Goal: Transaction & Acquisition: Purchase product/service

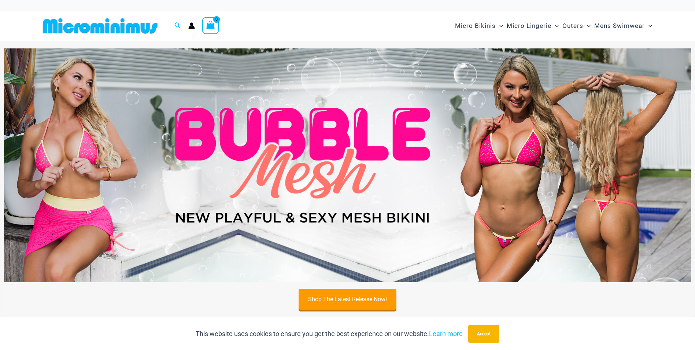
click at [327, 150] on img at bounding box center [347, 164] width 687 height 233
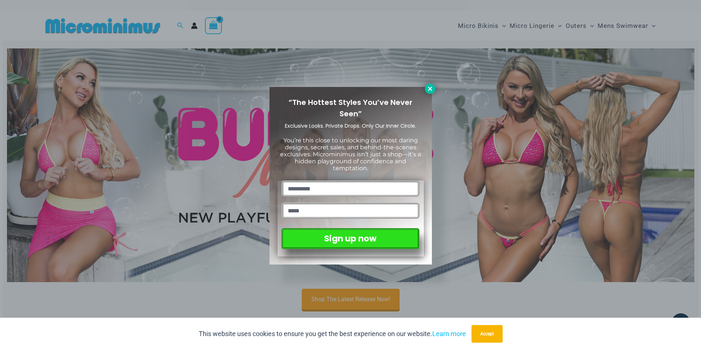
click at [431, 89] on icon at bounding box center [430, 88] width 7 height 7
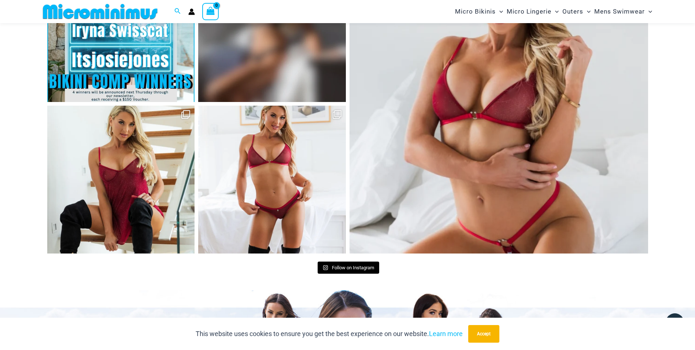
scroll to position [3231, 0]
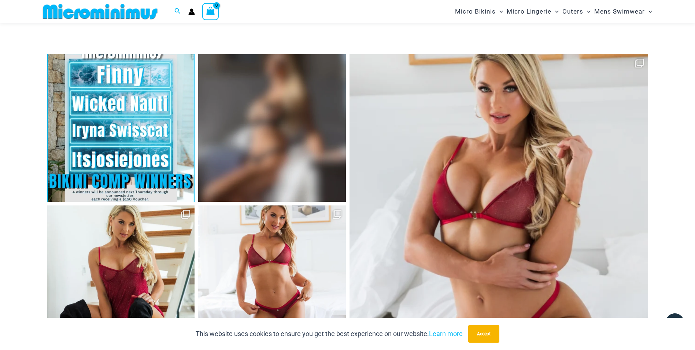
click at [303, 83] on link "Open" at bounding box center [272, 128] width 148 height 148
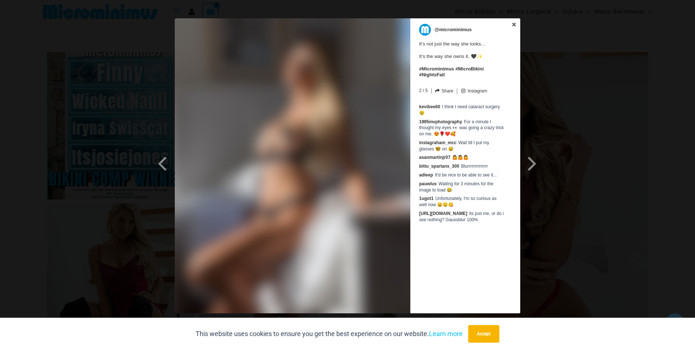
click at [100, 98] on div "Previous Slide Next Slide @microminimus It’s not just the way she looks… It’s t…" at bounding box center [347, 166] width 695 height 296
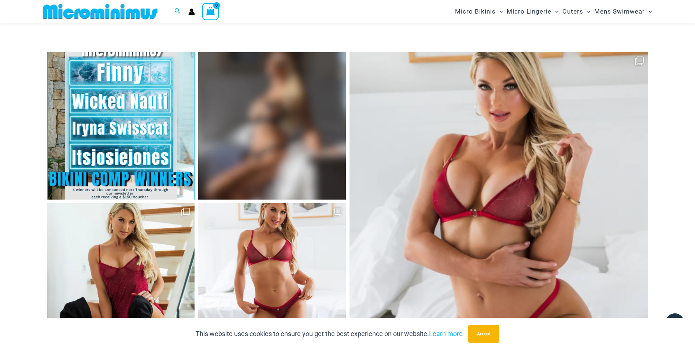
click at [233, 243] on link "Open" at bounding box center [272, 277] width 148 height 148
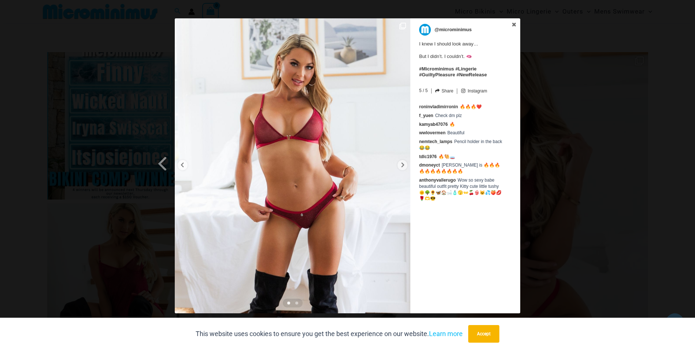
click at [607, 237] on div "Previous Slide Next Slide @microminimus I knew I should look away… But I didn’t…" at bounding box center [347, 166] width 695 height 296
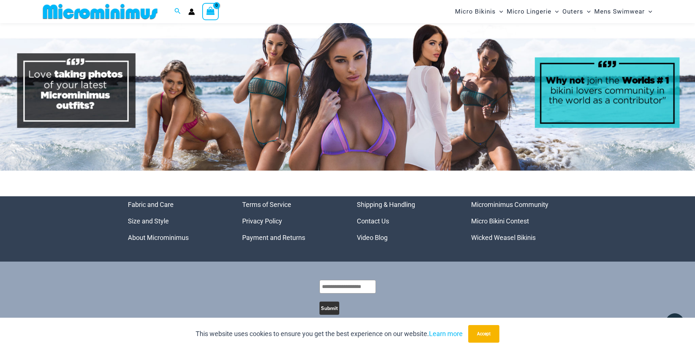
scroll to position [3502, 0]
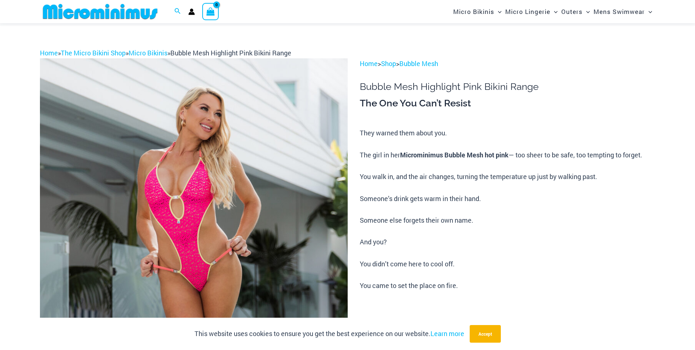
scroll to position [82, 0]
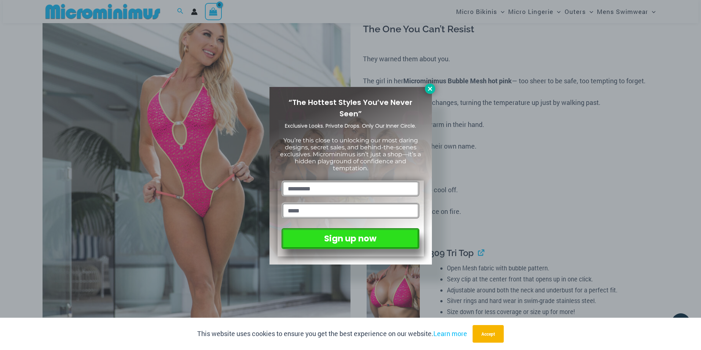
click at [428, 90] on icon at bounding box center [430, 88] width 4 height 4
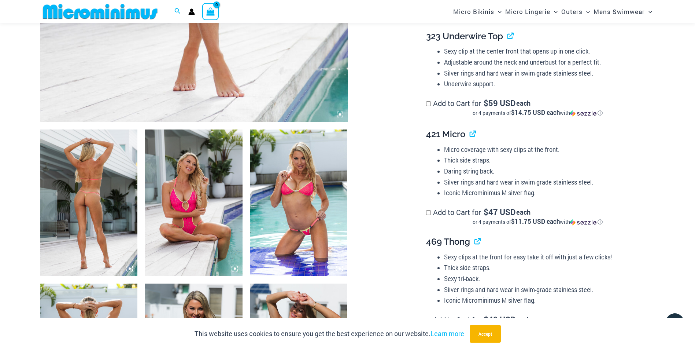
scroll to position [407, 0]
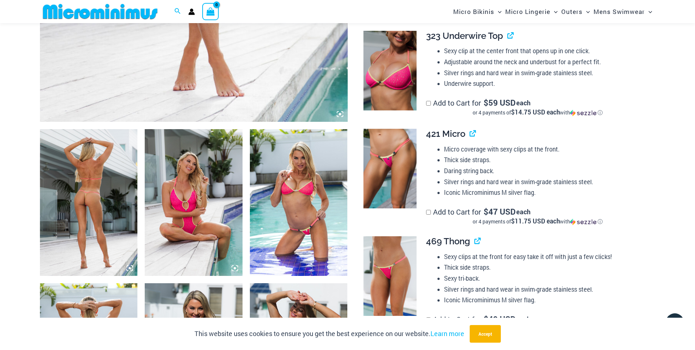
click at [83, 202] on img at bounding box center [89, 202] width 98 height 147
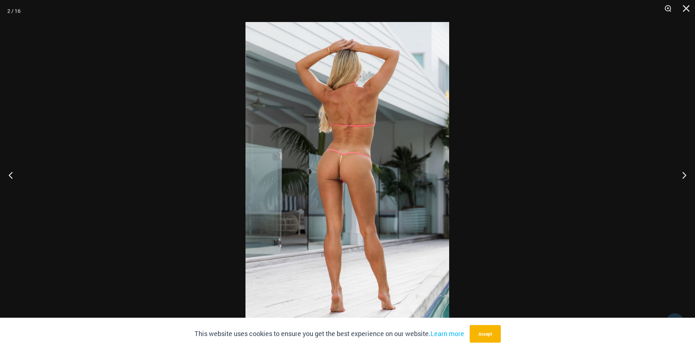
click at [113, 83] on div at bounding box center [347, 175] width 695 height 350
click at [160, 122] on div at bounding box center [347, 175] width 695 height 350
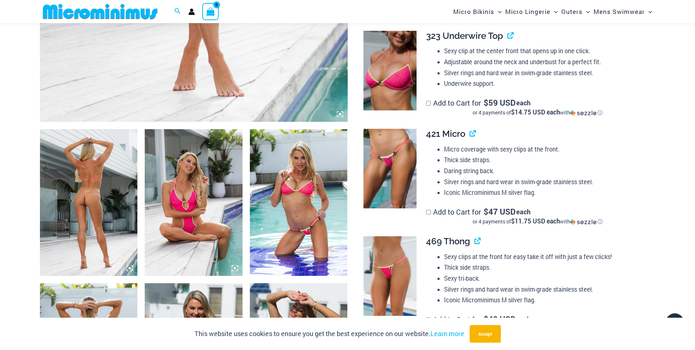
click at [296, 209] on img at bounding box center [299, 202] width 98 height 147
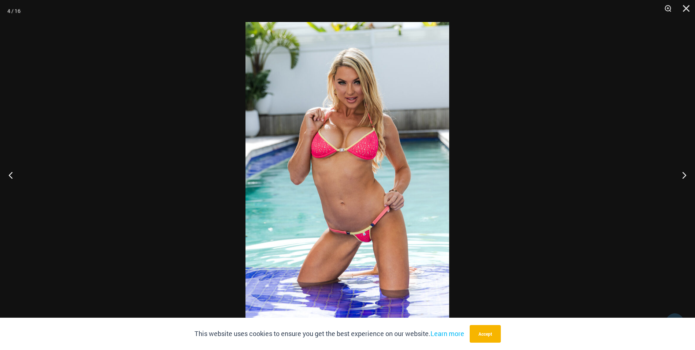
click at [172, 152] on div at bounding box center [347, 175] width 695 height 350
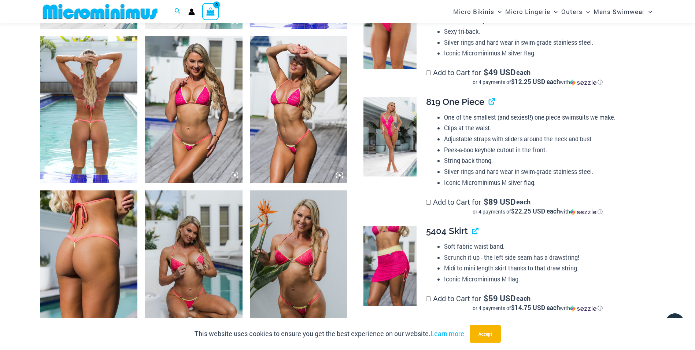
scroll to position [656, 0]
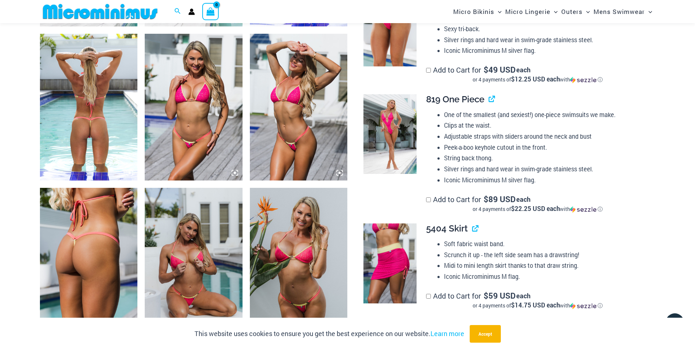
click at [82, 133] on img at bounding box center [89, 107] width 98 height 147
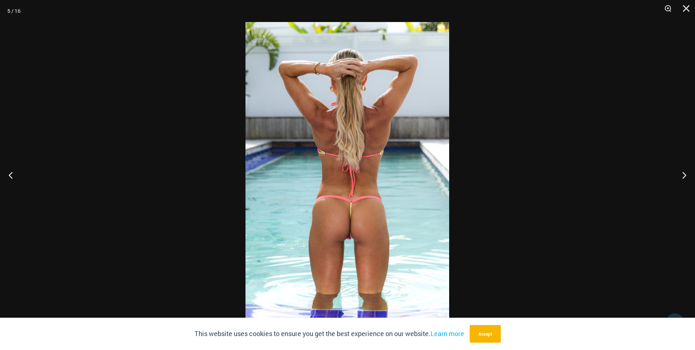
click at [82, 133] on div at bounding box center [347, 175] width 695 height 350
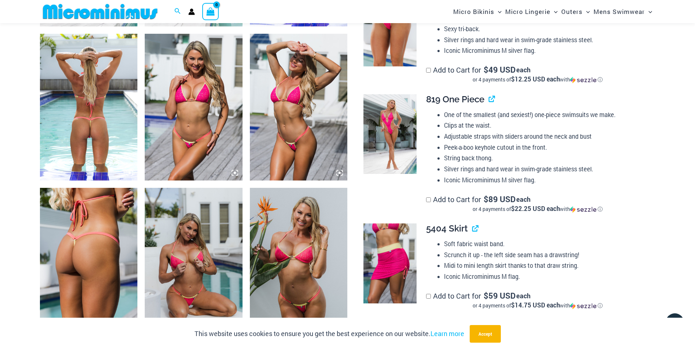
click at [220, 290] on img at bounding box center [194, 261] width 98 height 147
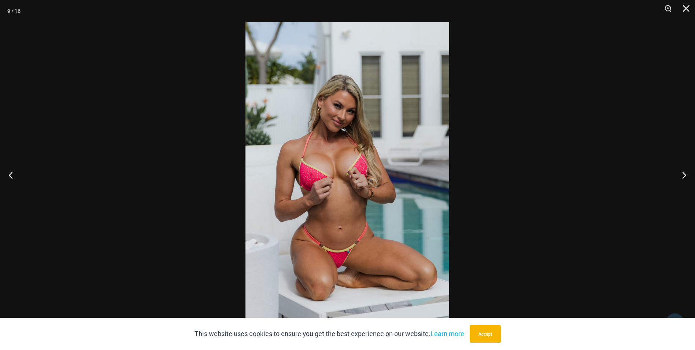
click at [121, 122] on div at bounding box center [347, 175] width 695 height 350
click at [481, 213] on div at bounding box center [347, 175] width 695 height 350
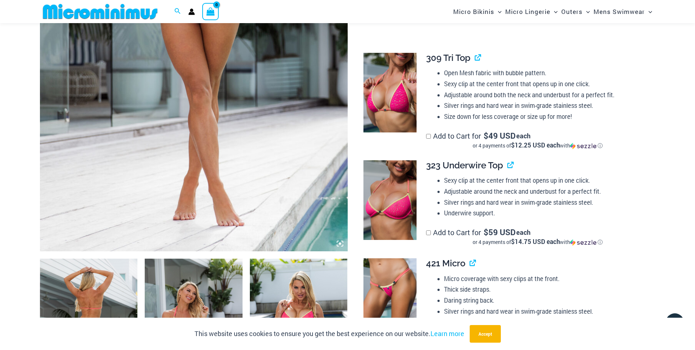
scroll to position [278, 0]
click at [392, 290] on img at bounding box center [390, 298] width 53 height 80
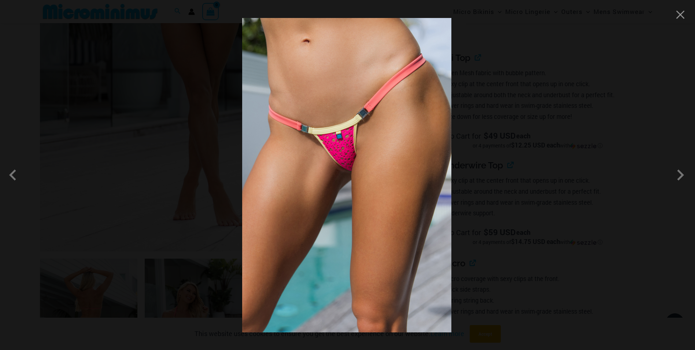
scroll to position [291, 0]
click at [632, 179] on div at bounding box center [347, 175] width 695 height 350
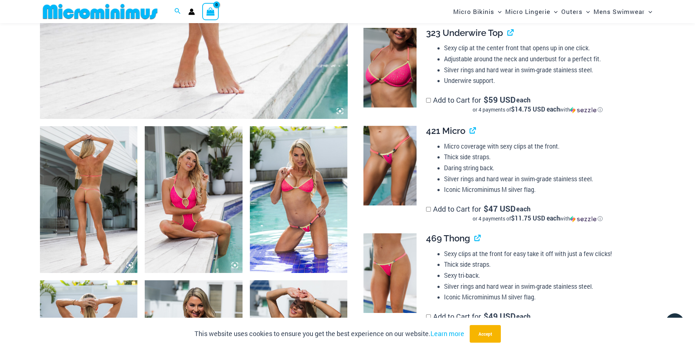
scroll to position [410, 0]
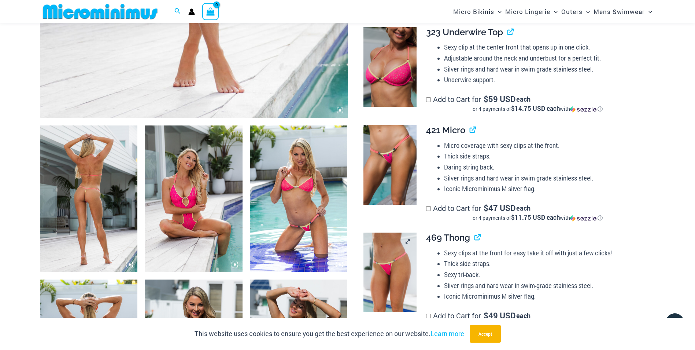
click at [381, 272] on img at bounding box center [390, 272] width 53 height 80
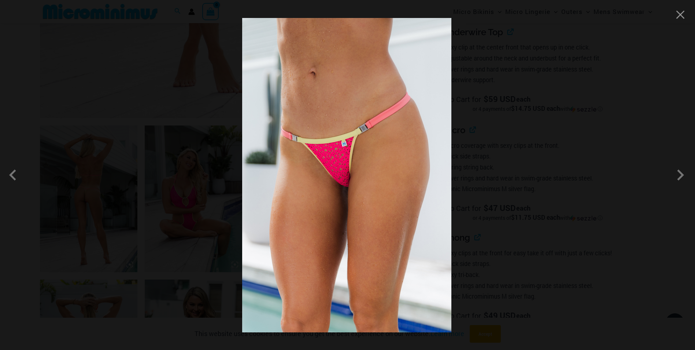
scroll to position [407, 0]
